Goal: Transaction & Acquisition: Purchase product/service

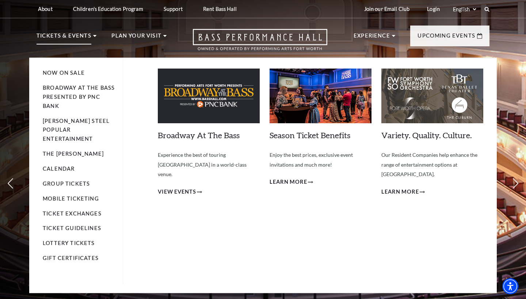
click at [80, 36] on p "Tickets & Events" at bounding box center [64, 37] width 55 height 13
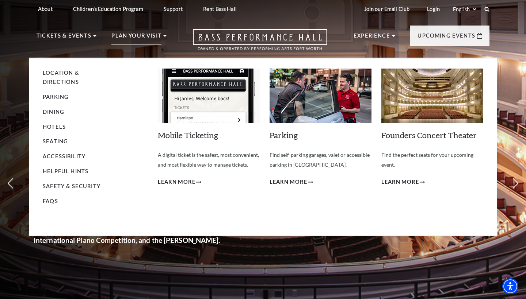
click at [138, 37] on p "Plan Your Visit" at bounding box center [136, 37] width 50 height 13
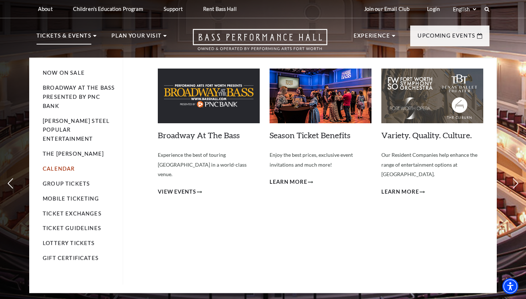
click at [61, 166] on link "Calendar" at bounding box center [59, 169] width 32 height 6
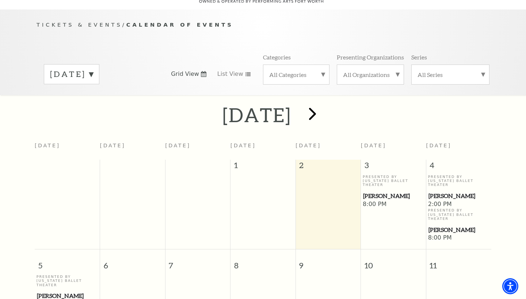
click at [323, 104] on span "next" at bounding box center [312, 113] width 21 height 21
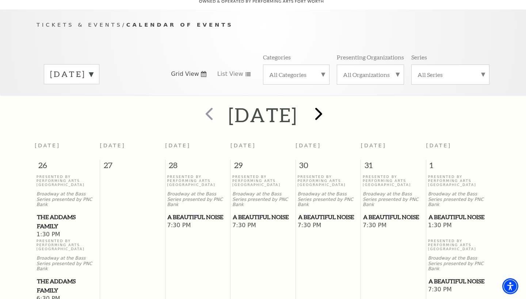
click at [329, 104] on span "next" at bounding box center [318, 113] width 21 height 21
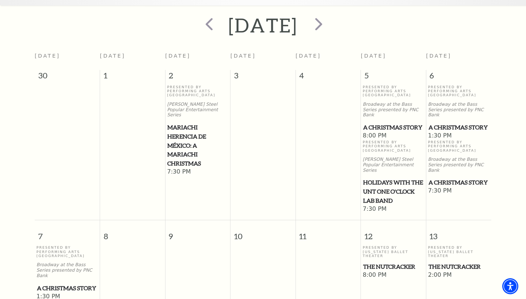
scroll to position [152, 0]
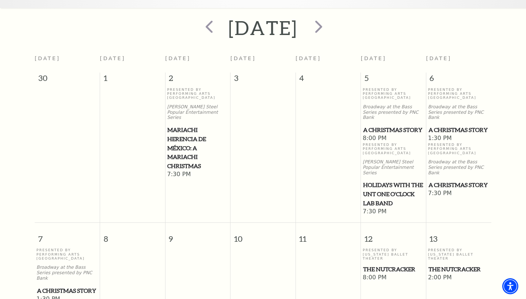
click at [379, 126] on span "A Christmas Story" at bounding box center [393, 130] width 61 height 9
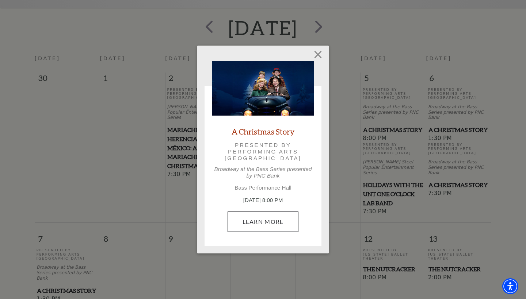
click at [257, 218] on link "Learn More" at bounding box center [262, 222] width 71 height 20
click at [320, 53] on button "Close" at bounding box center [318, 54] width 14 height 14
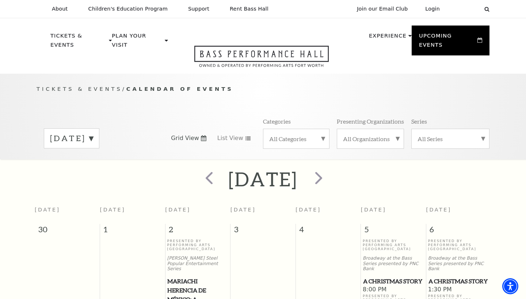
scroll to position [0, 0]
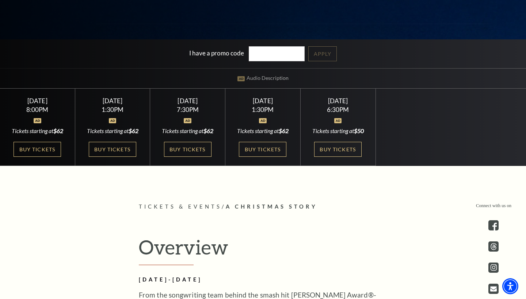
scroll to position [193, 0]
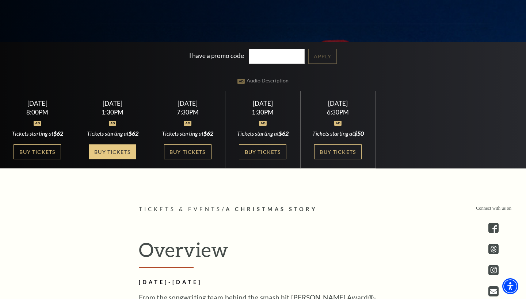
click at [104, 157] on link "Buy Tickets" at bounding box center [112, 152] width 47 height 15
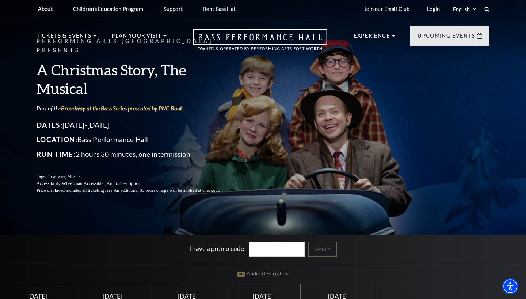
scroll to position [0, 0]
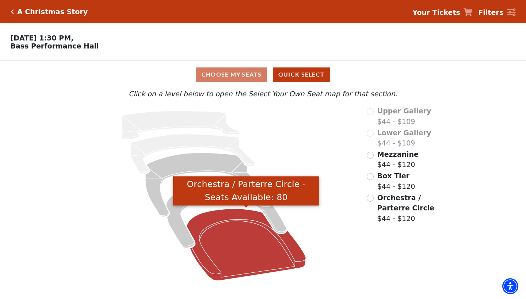
click at [242, 246] on icon "Orchestra / Parterre Circle - Seats Available: 80" at bounding box center [246, 245] width 119 height 72
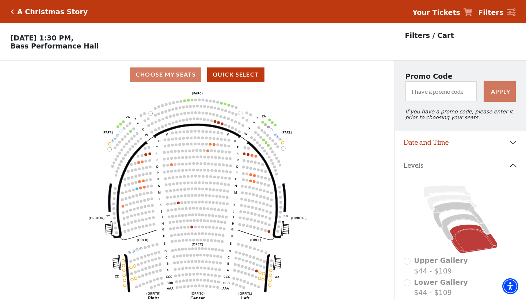
scroll to position [34, 0]
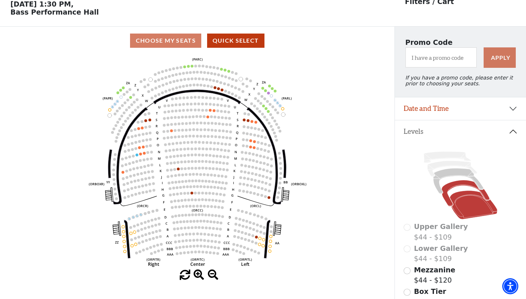
click at [456, 185] on icon at bounding box center [465, 193] width 48 height 26
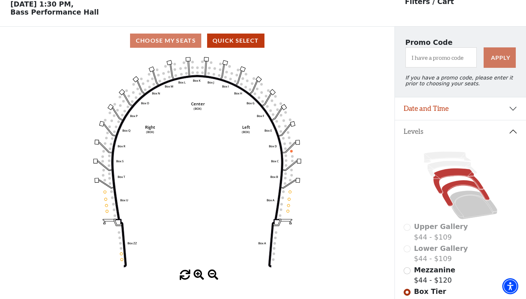
click at [456, 173] on icon at bounding box center [458, 182] width 50 height 26
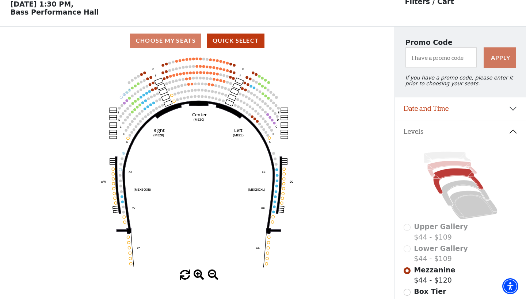
click at [454, 163] on icon at bounding box center [452, 169] width 50 height 16
click at [451, 154] on icon at bounding box center [446, 157] width 47 height 11
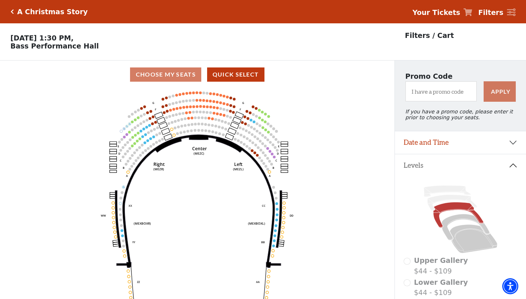
scroll to position [0, 0]
click at [56, 12] on h5 "A Christmas Story" at bounding box center [52, 12] width 70 height 8
